Goal: Task Accomplishment & Management: Use online tool/utility

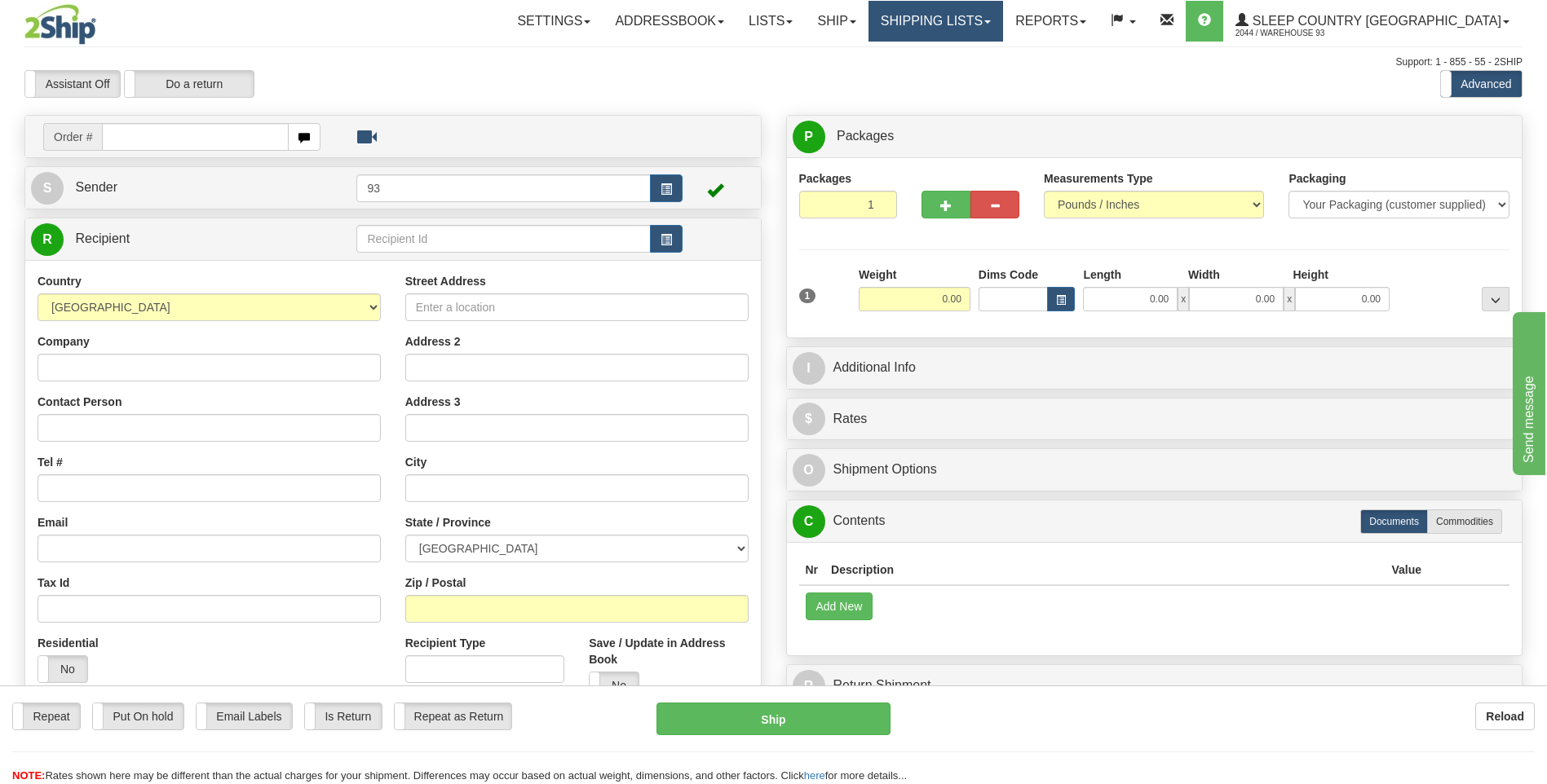
click at [991, 22] on span at bounding box center [987, 21] width 7 height 3
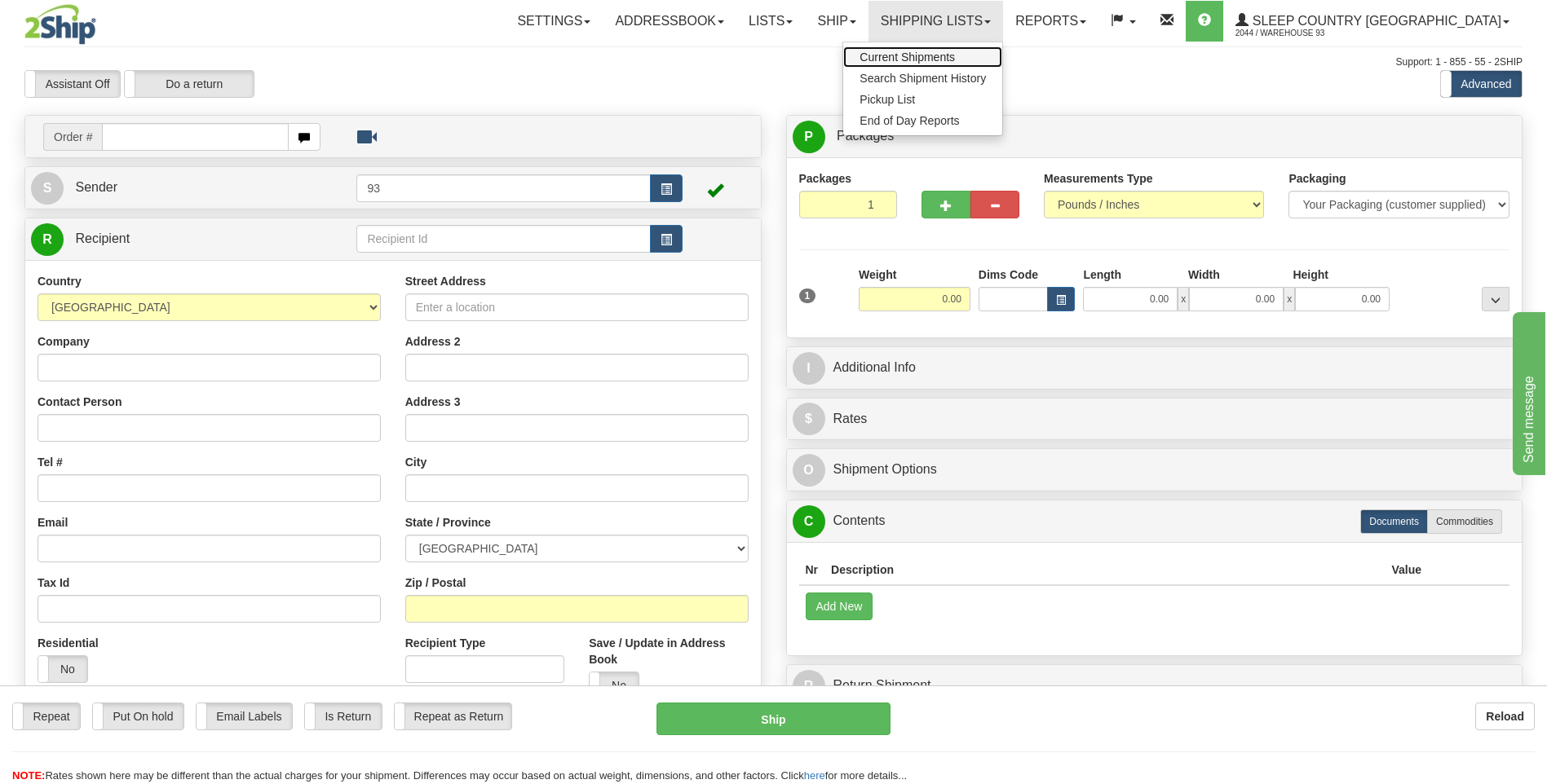
click at [955, 54] on span "Current Shipments" at bounding box center [907, 57] width 96 height 13
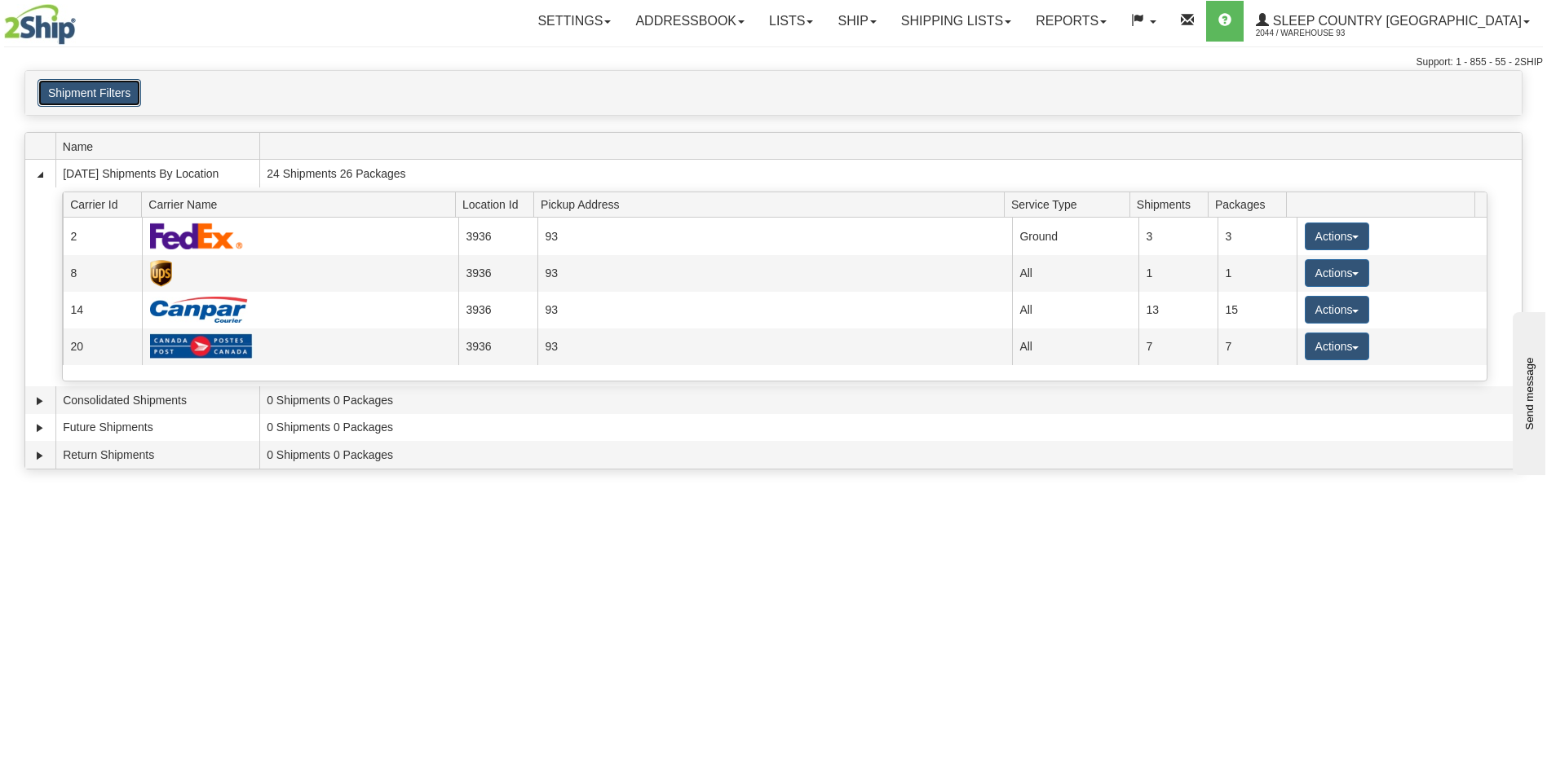
click at [99, 87] on button "Shipment Filters" at bounding box center [89, 93] width 103 height 28
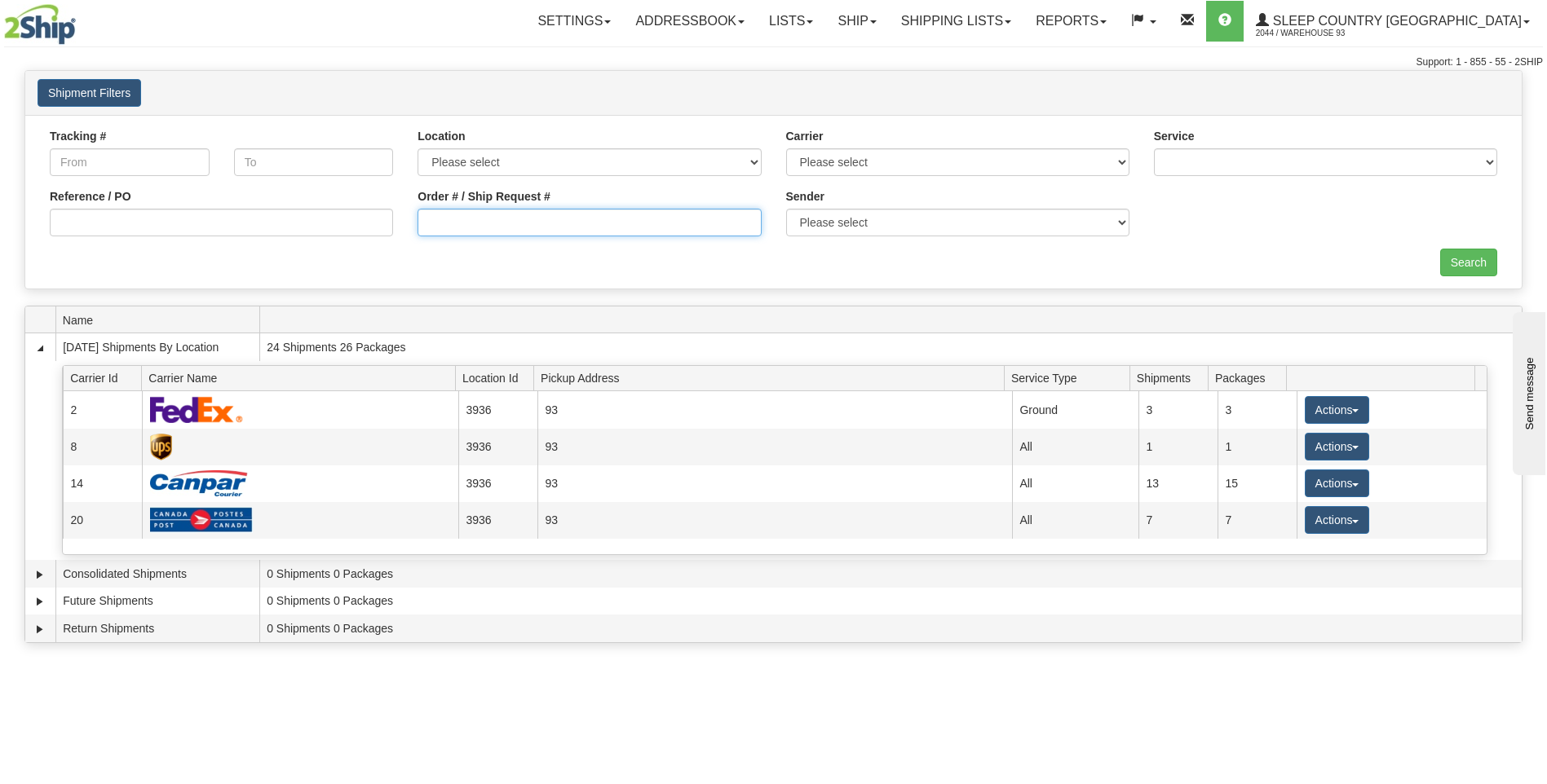
click at [594, 229] on input "Order # / Ship Request #" at bounding box center [589, 222] width 343 height 28
type input "9000h996820"
click at [1447, 264] on input "Search" at bounding box center [1469, 262] width 57 height 28
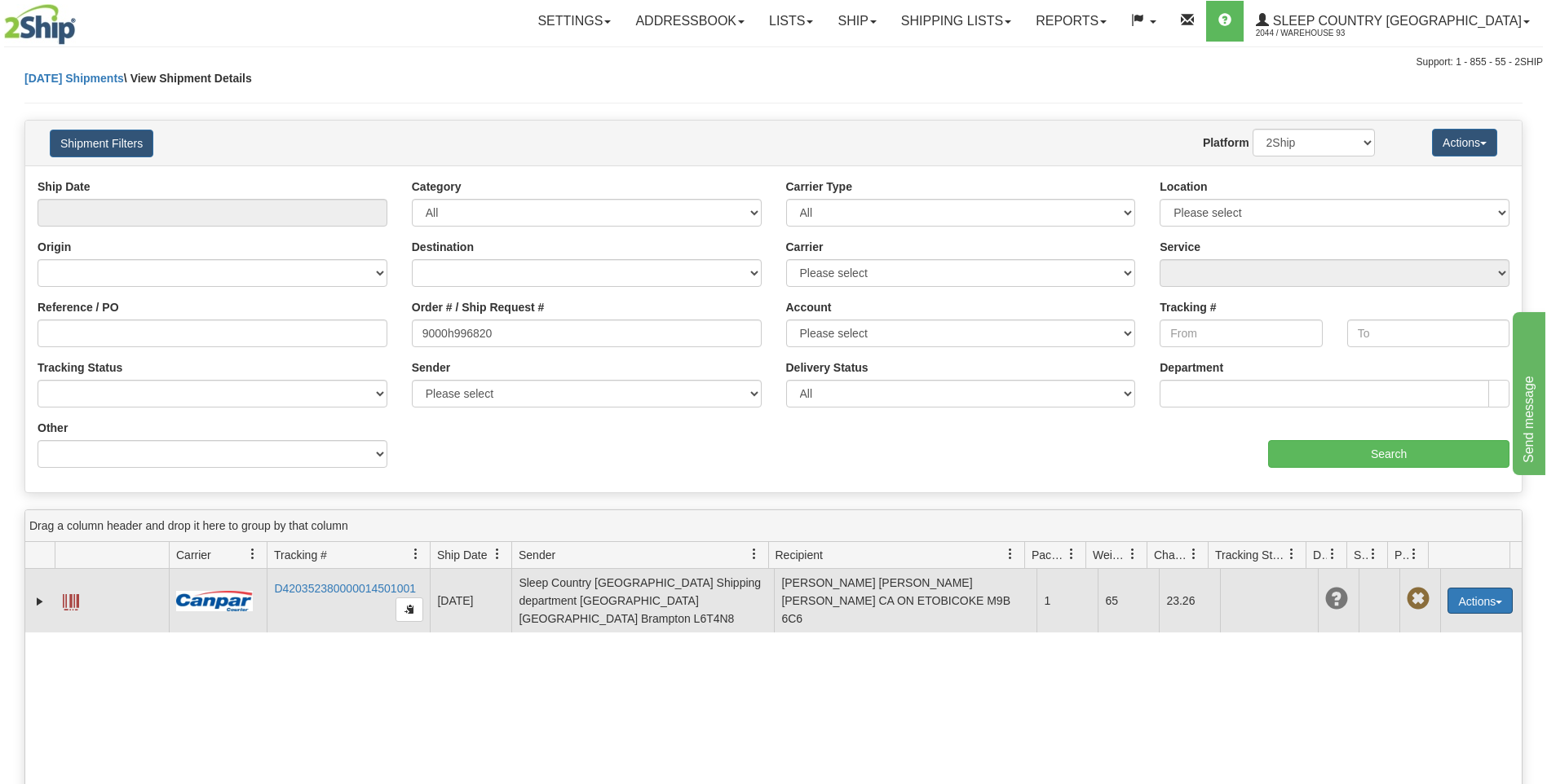
click at [1481, 587] on button "Actions" at bounding box center [1480, 600] width 65 height 26
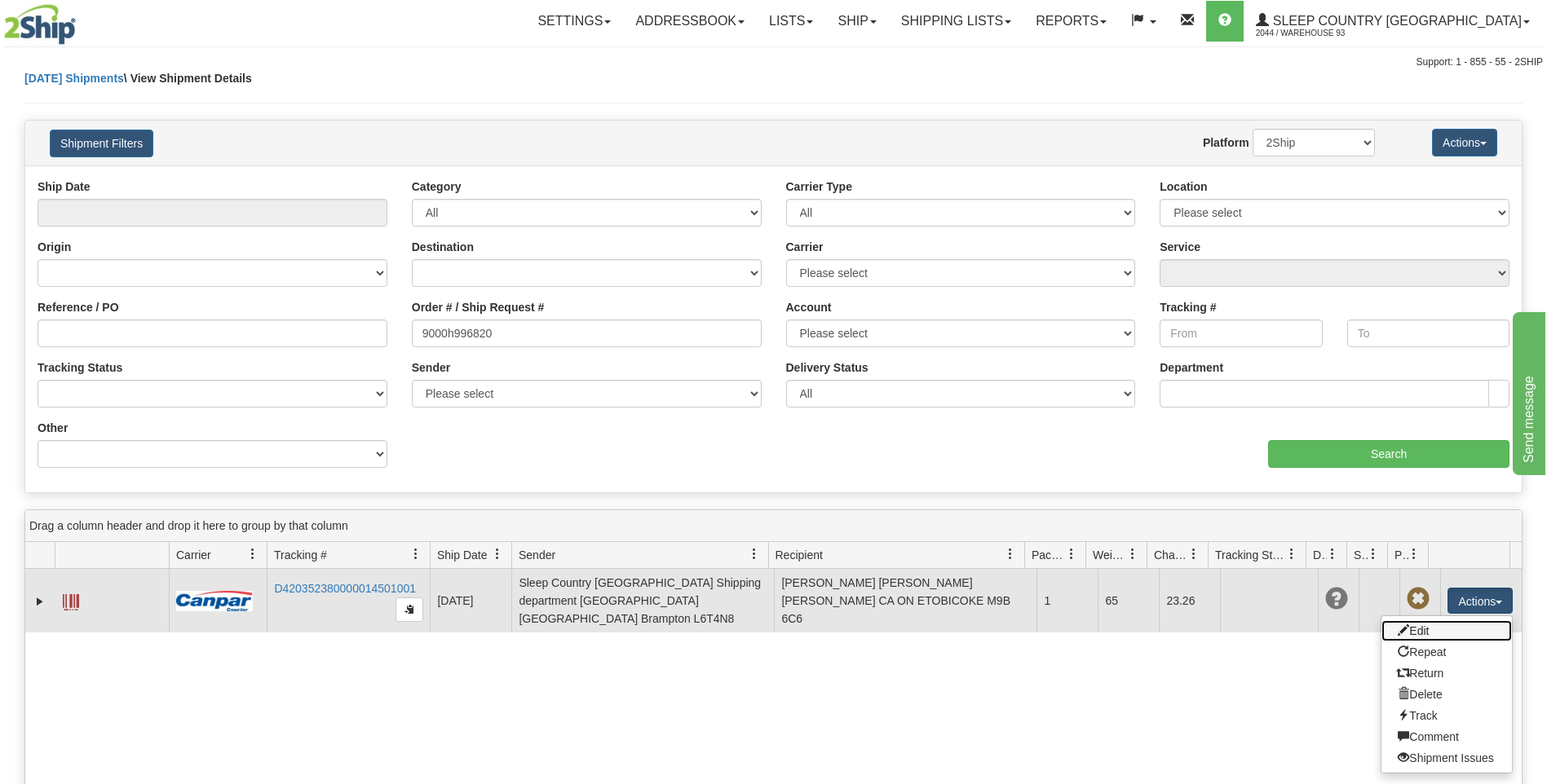
click at [1411, 632] on link "Edit" at bounding box center [1447, 630] width 131 height 21
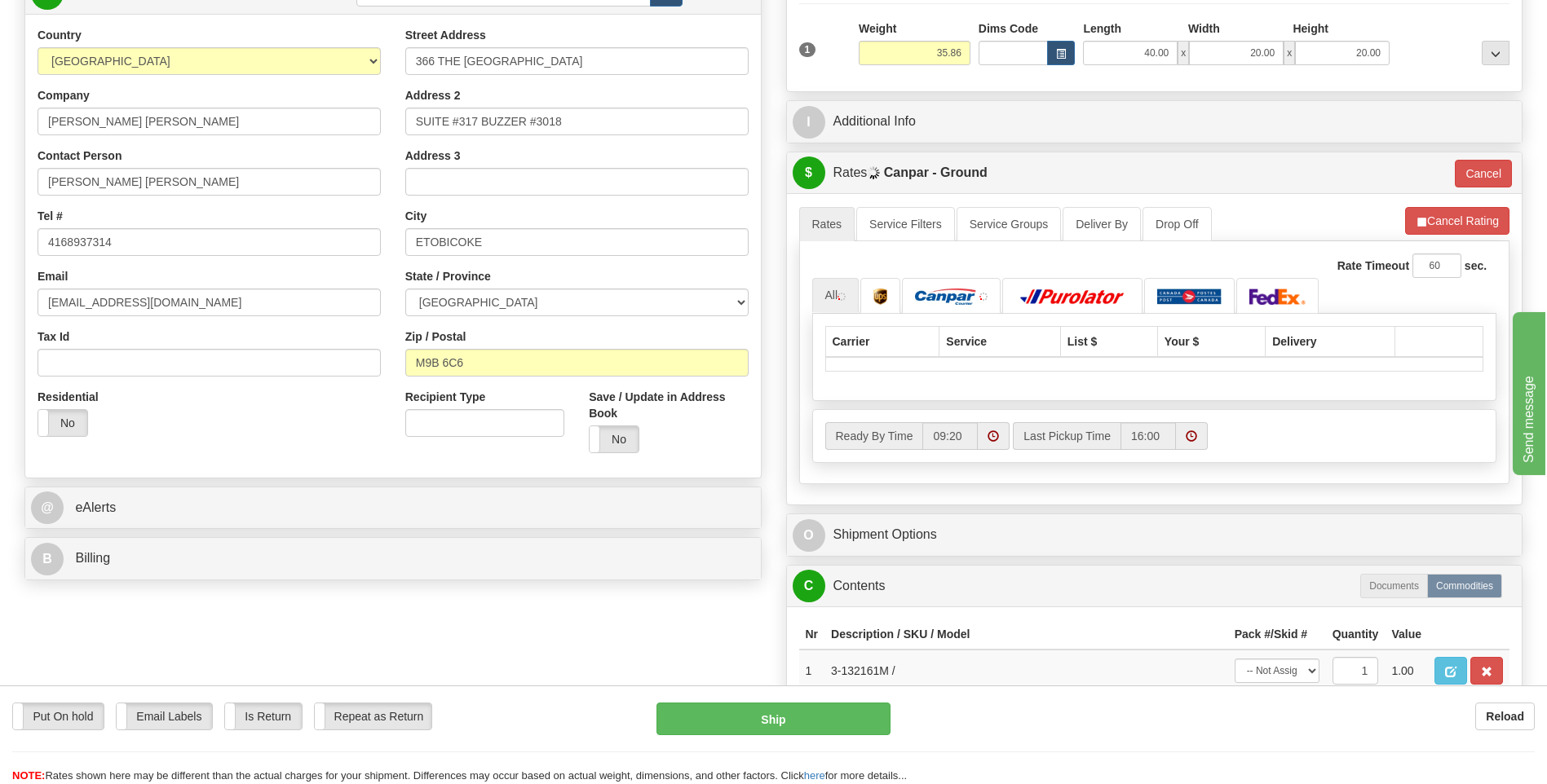
scroll to position [244, 0]
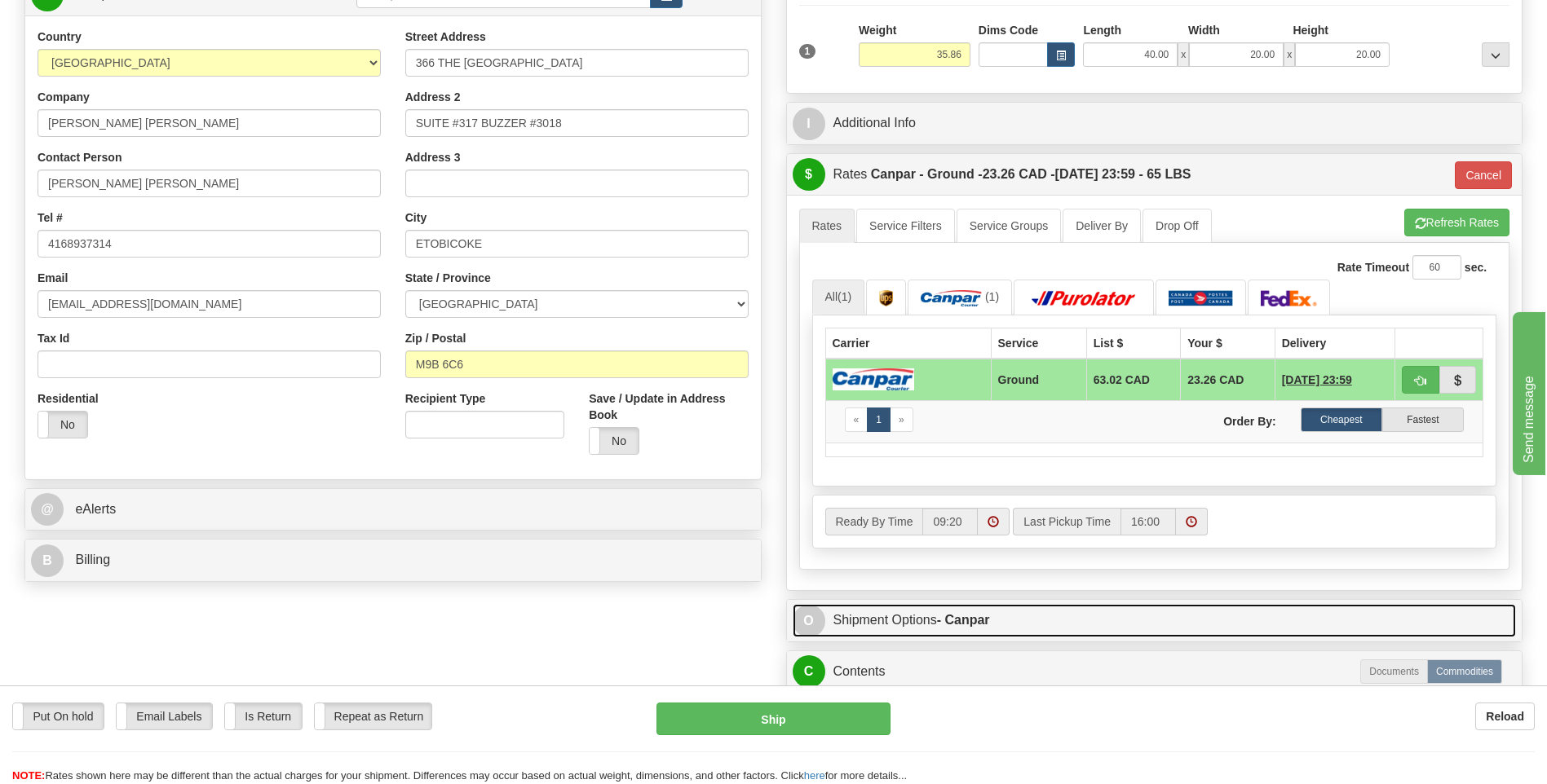
click at [804, 623] on span "O" at bounding box center [808, 621] width 32 height 32
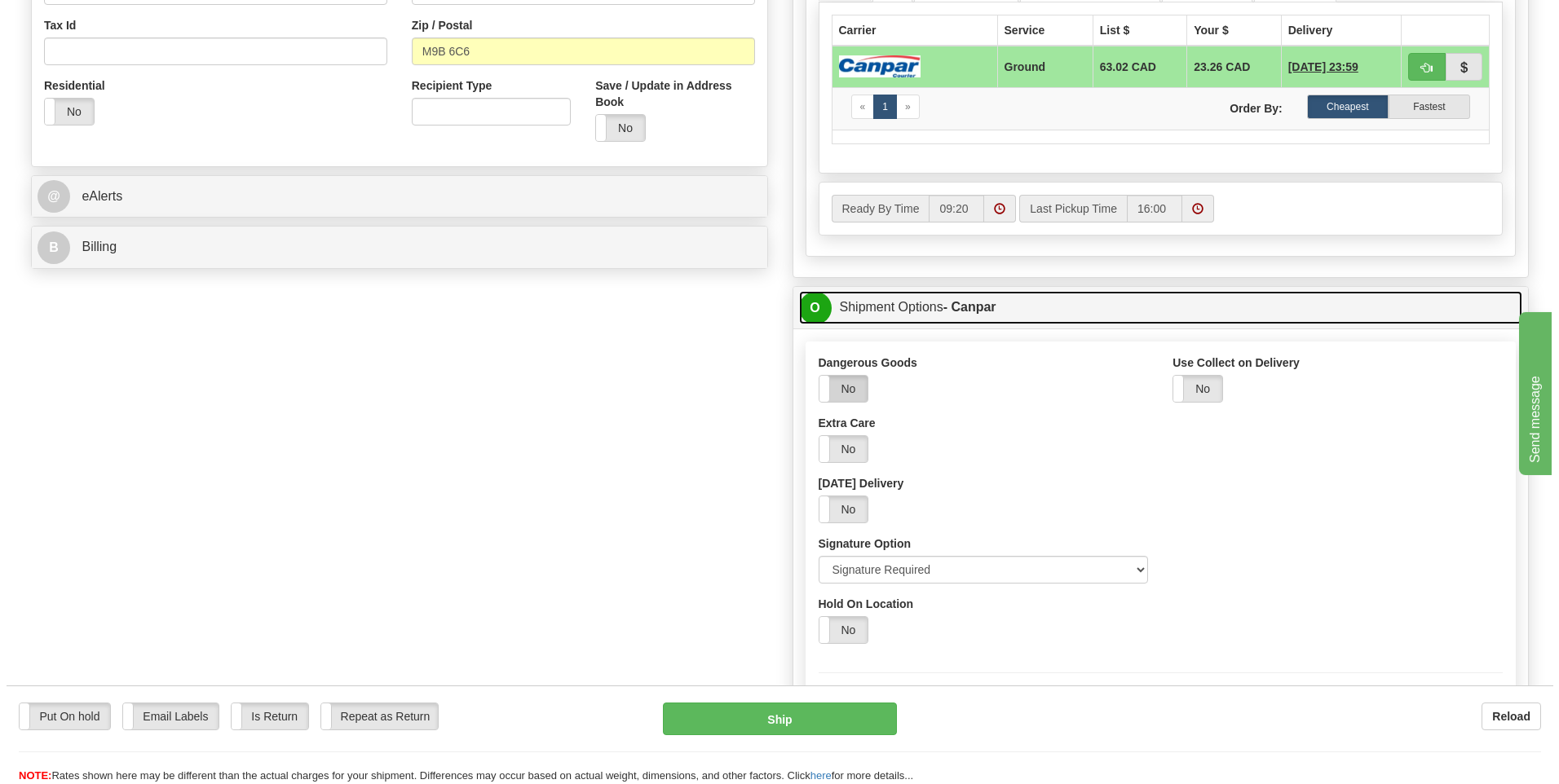
scroll to position [570, 0]
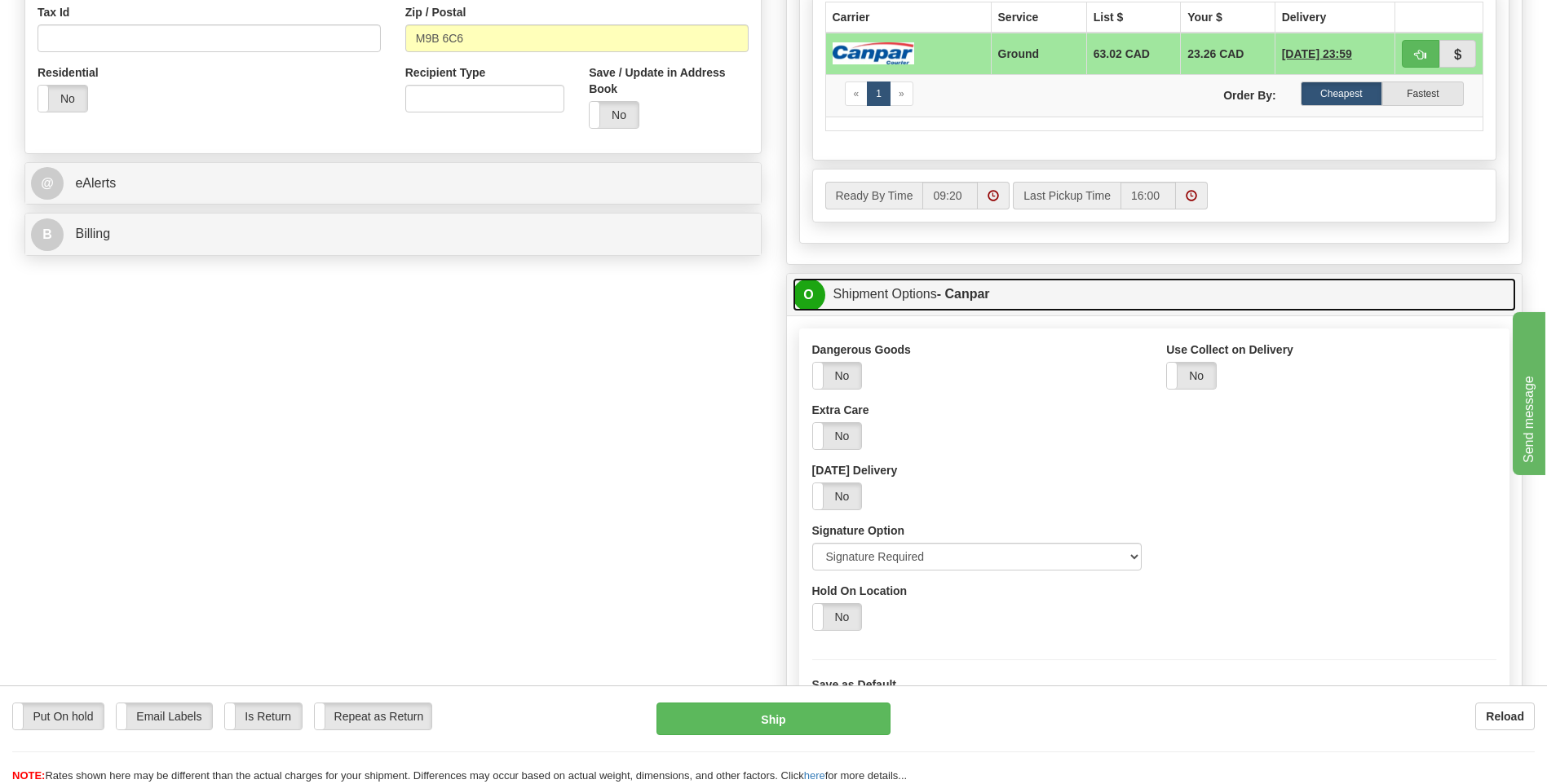
click at [809, 292] on span "O" at bounding box center [808, 295] width 32 height 32
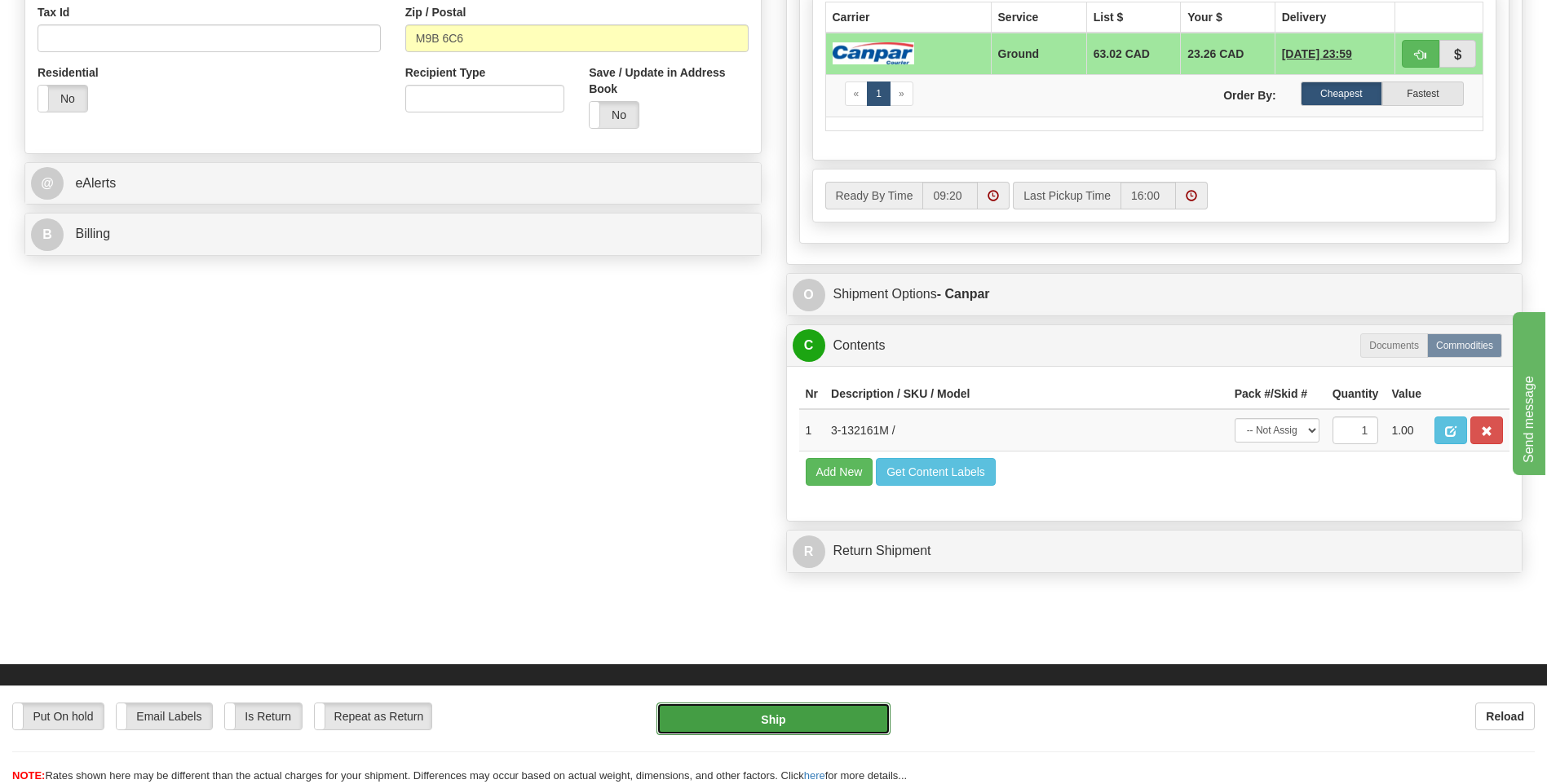
click at [746, 725] on button "Ship" at bounding box center [773, 719] width 233 height 32
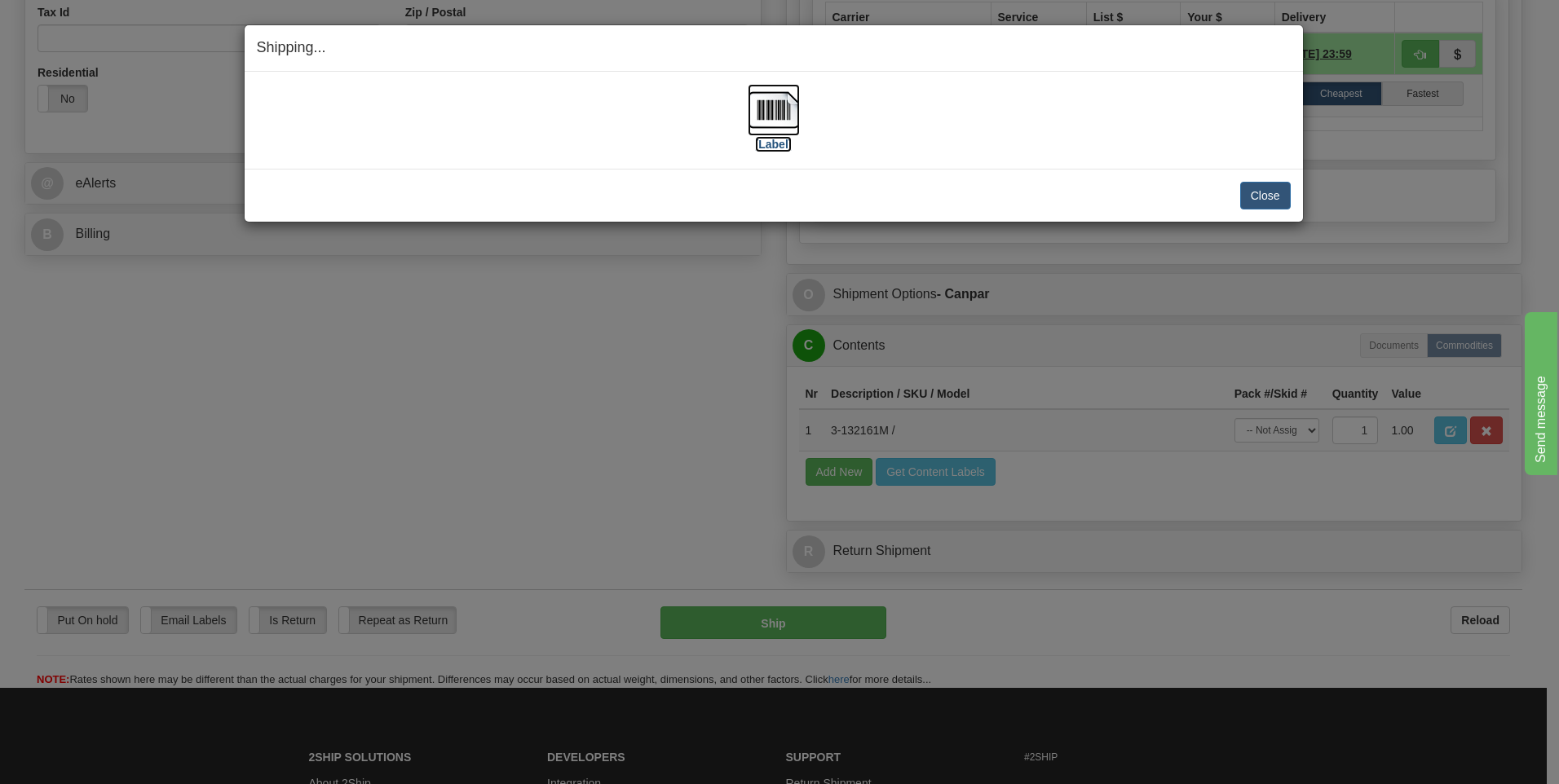
click at [785, 108] on img at bounding box center [774, 110] width 53 height 53
